Goal: Information Seeking & Learning: Find specific fact

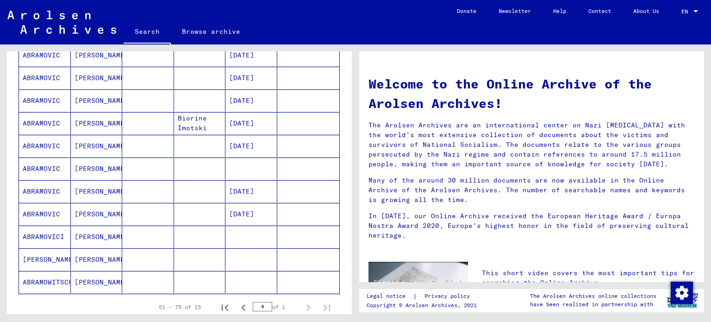
scroll to position [279, 0]
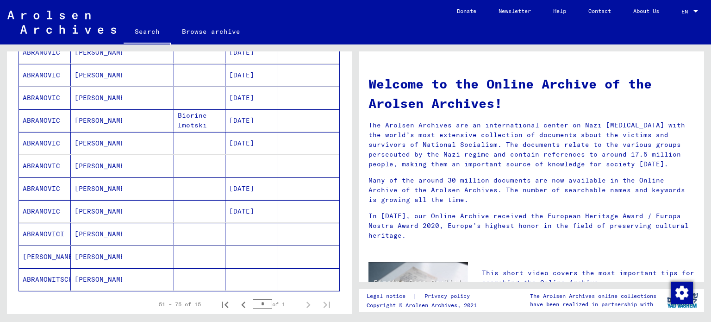
click at [278, 287] on mat-cell at bounding box center [308, 279] width 62 height 22
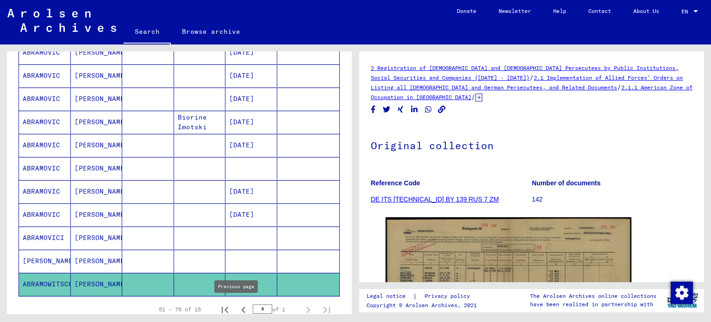
click at [241, 304] on icon "Previous page" at bounding box center [243, 309] width 13 height 13
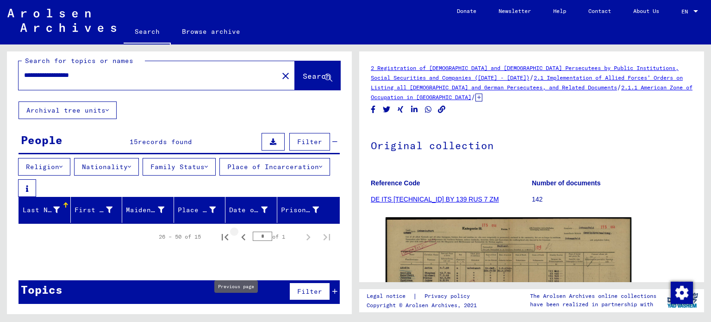
type input "*"
click at [92, 112] on button "Archival tree units" at bounding box center [68, 110] width 98 height 18
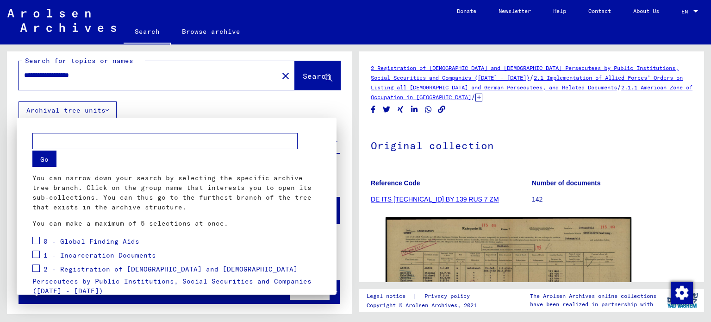
click at [148, 78] on div at bounding box center [355, 161] width 711 height 322
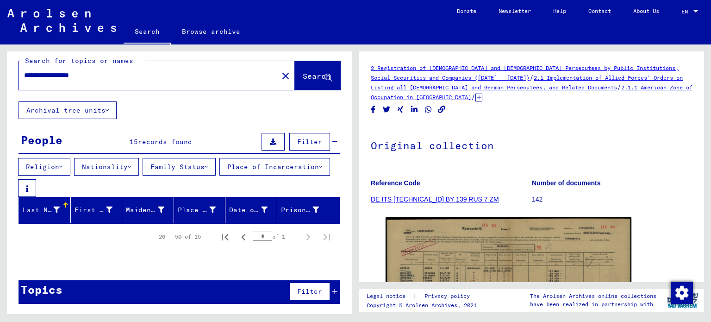
click at [599, 118] on div "2 Registration of [DEMOGRAPHIC_DATA] and [DEMOGRAPHIC_DATA] Persecutees by Publ…" at bounding box center [532, 255] width 322 height 384
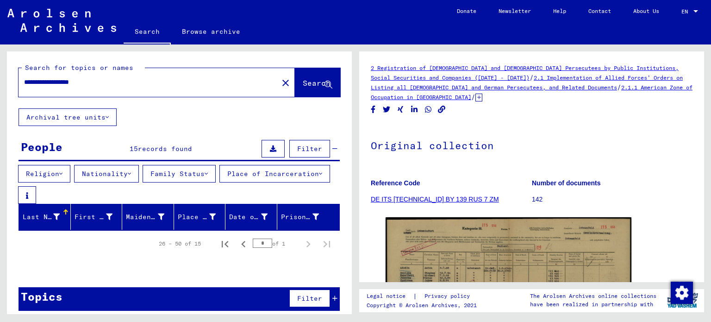
click at [573, 149] on h1 "Original collection" at bounding box center [532, 144] width 322 height 41
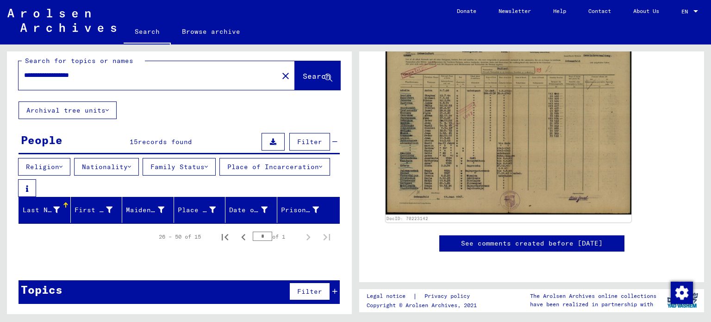
scroll to position [166, 0]
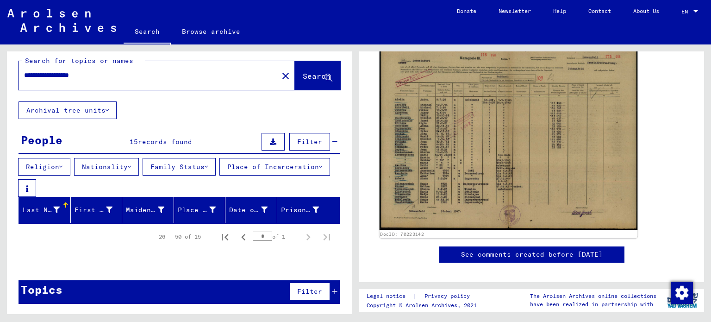
click at [452, 196] on img at bounding box center [508, 137] width 258 height 183
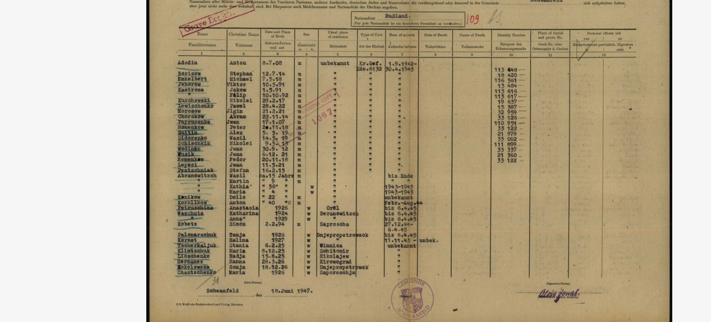
drag, startPoint x: 287, startPoint y: 88, endPoint x: 262, endPoint y: 158, distance: 74.6
click at [262, 158] on img at bounding box center [355, 137] width 569 height 229
drag, startPoint x: 262, startPoint y: 158, endPoint x: 310, endPoint y: 132, distance: 55.3
click at [310, 132] on img at bounding box center [355, 137] width 569 height 229
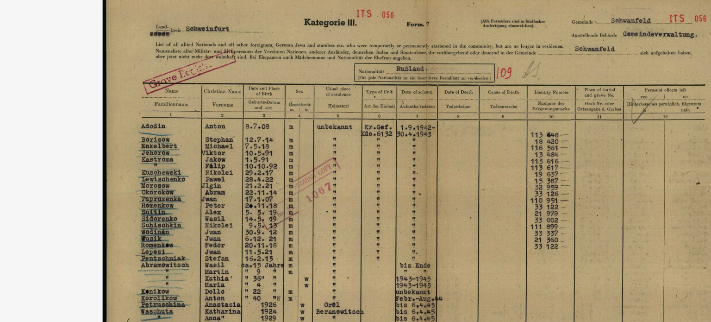
click at [145, 81] on img at bounding box center [355, 137] width 569 height 229
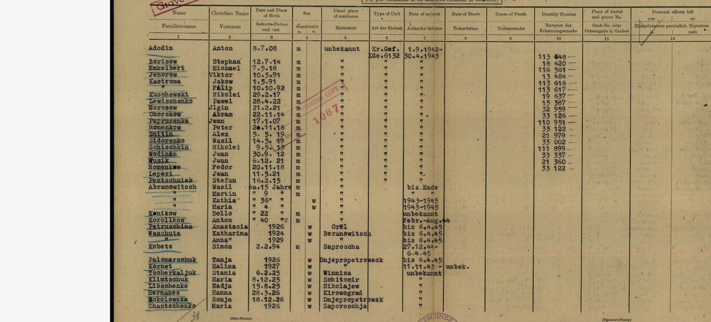
click at [206, 150] on img at bounding box center [355, 137] width 569 height 229
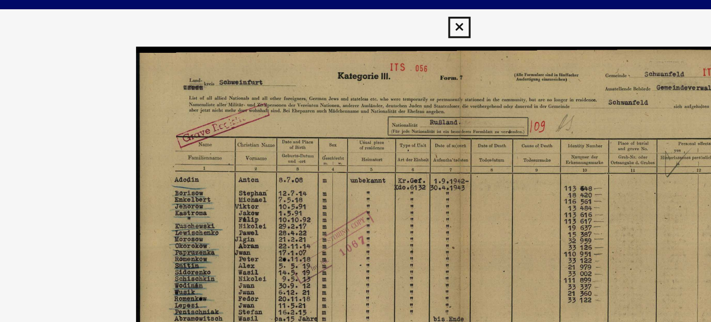
drag, startPoint x: 316, startPoint y: 51, endPoint x: 344, endPoint y: 87, distance: 45.5
click at [344, 87] on img at bounding box center [355, 137] width 569 height 229
click at [355, 14] on icon at bounding box center [355, 13] width 11 height 11
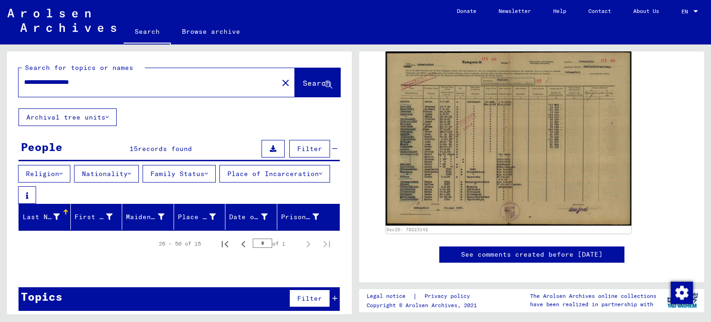
scroll to position [0, 0]
click at [72, 28] on img at bounding box center [61, 20] width 109 height 23
